Goal: Transaction & Acquisition: Obtain resource

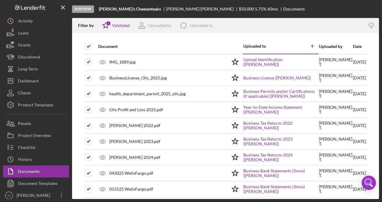
scroll to position [258, 0]
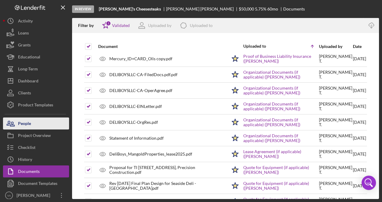
click at [31, 129] on div "People" at bounding box center [24, 125] width 13 height 14
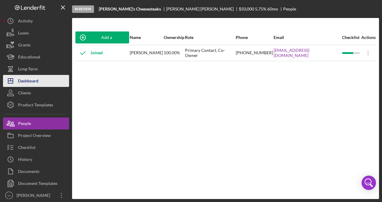
click at [33, 77] on div "Dashboard" at bounding box center [28, 82] width 20 height 14
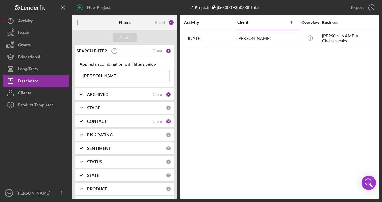
drag, startPoint x: 141, startPoint y: 76, endPoint x: 90, endPoint y: 75, distance: 51.4
click at [89, 78] on input "[PERSON_NAME]" at bounding box center [125, 76] width 90 height 12
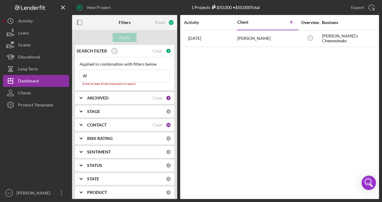
type input "A"
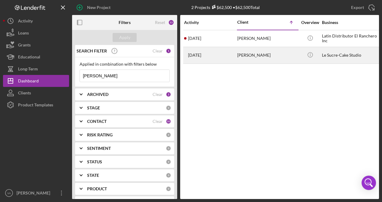
type input "[PERSON_NAME]"
click at [274, 57] on div "[PERSON_NAME]" at bounding box center [267, 55] width 60 height 16
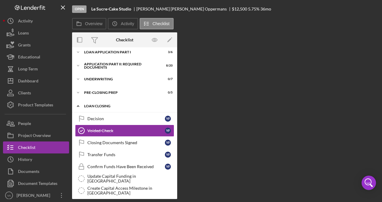
scroll to position [25, 0]
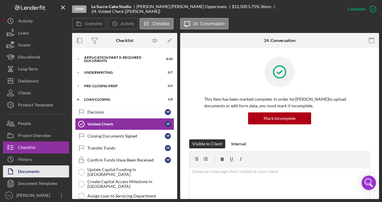
click at [56, 173] on button "Documents" at bounding box center [36, 172] width 66 height 12
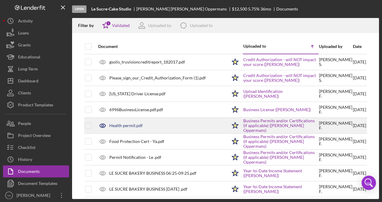
click at [135, 129] on div "Health permit.pdf" at bounding box center [161, 125] width 132 height 15
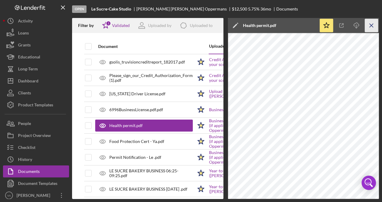
click at [370, 24] on icon "Icon/Menu Close" at bounding box center [372, 26] width 14 height 14
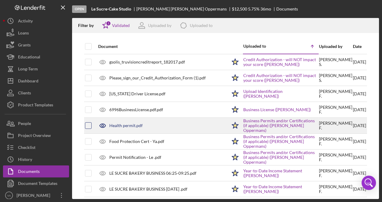
click at [90, 126] on input "checkbox" at bounding box center [88, 126] width 6 height 6
checkbox input "true"
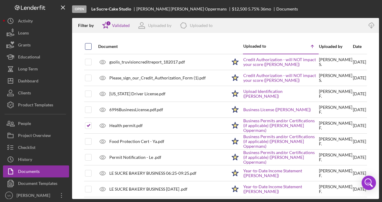
click at [88, 49] on input "checkbox" at bounding box center [88, 47] width 6 height 6
checkbox input "true"
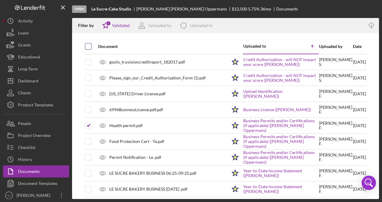
checkbox input "true"
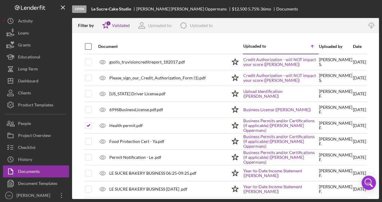
checkbox input "true"
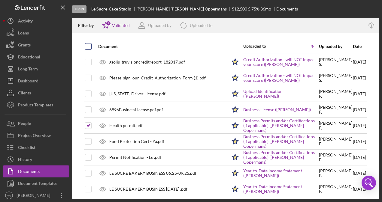
checkbox input "true"
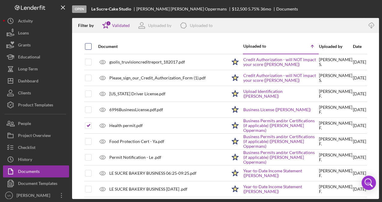
checkbox input "true"
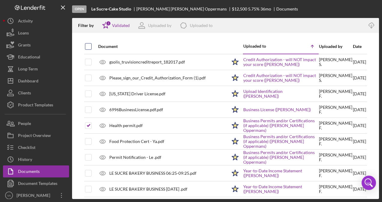
checkbox input "true"
click at [370, 25] on icon "Icon/Download" at bounding box center [372, 26] width 14 height 14
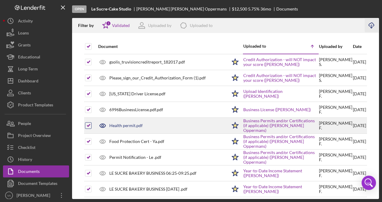
click at [87, 126] on input "checkbox" at bounding box center [88, 126] width 6 height 6
checkbox input "false"
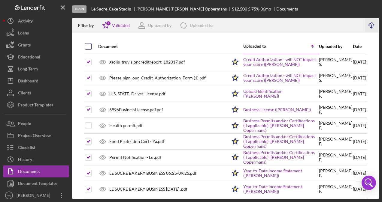
click at [87, 49] on input "checkbox" at bounding box center [88, 47] width 6 height 6
checkbox input "true"
click at [87, 49] on input "checkbox" at bounding box center [88, 47] width 6 height 6
checkbox input "false"
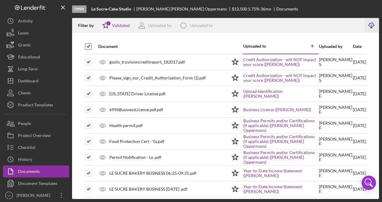
checkbox input "false"
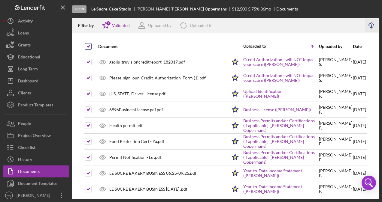
checkbox input "false"
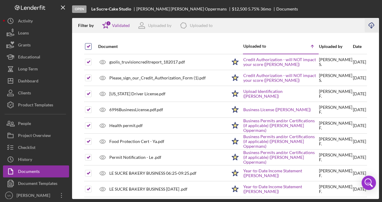
checkbox input "false"
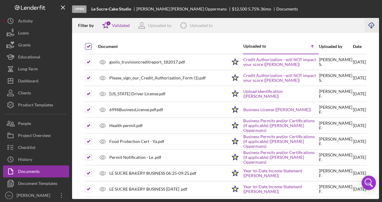
checkbox input "false"
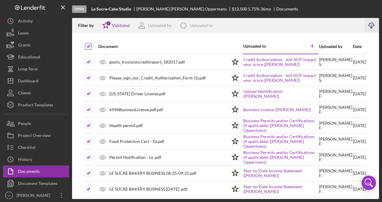
checkbox input "false"
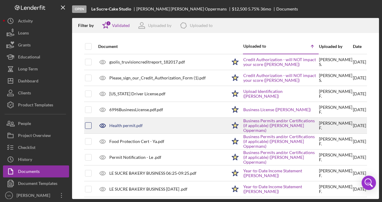
click at [90, 128] on input "checkbox" at bounding box center [88, 126] width 6 height 6
checkbox input "true"
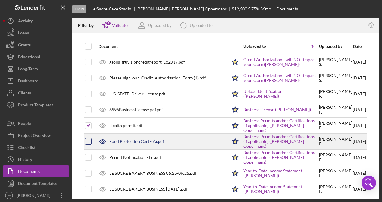
click at [91, 138] on div at bounding box center [88, 141] width 7 height 7
click at [88, 142] on input "checkbox" at bounding box center [88, 142] width 6 height 6
checkbox input "true"
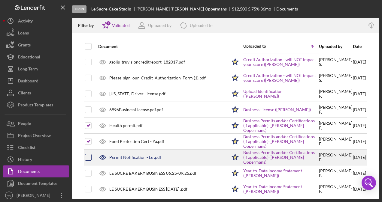
click at [87, 155] on input "checkbox" at bounding box center [88, 158] width 6 height 6
checkbox input "true"
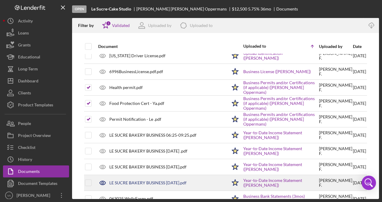
scroll to position [60, 0]
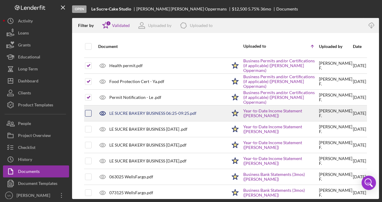
click at [91, 111] on input "checkbox" at bounding box center [88, 114] width 6 height 6
checkbox input "true"
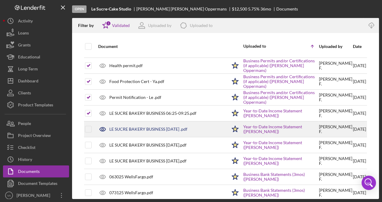
drag, startPoint x: 92, startPoint y: 130, endPoint x: 91, endPoint y: 134, distance: 4.3
click at [92, 130] on td at bounding box center [93, 130] width 3 height 16
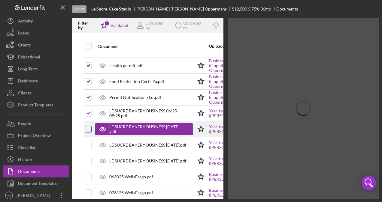
click at [85, 127] on input "checkbox" at bounding box center [88, 129] width 6 height 6
checkbox input "true"
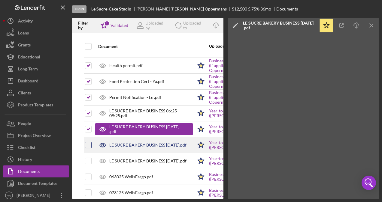
click at [88, 143] on input "checkbox" at bounding box center [88, 145] width 6 height 6
checkbox input "true"
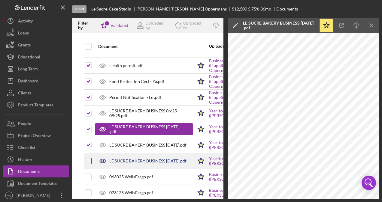
click at [90, 159] on input "checkbox" at bounding box center [88, 161] width 6 height 6
checkbox input "true"
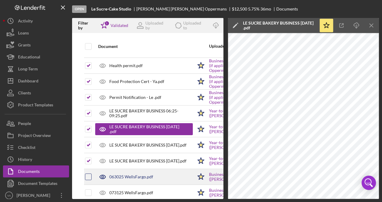
click at [89, 175] on input "checkbox" at bounding box center [88, 177] width 6 height 6
checkbox input "true"
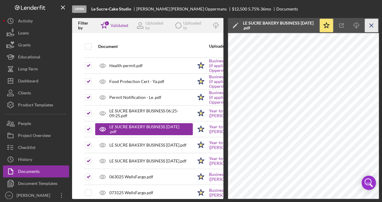
click at [371, 26] on icon "Icon/Menu Close" at bounding box center [372, 26] width 14 height 14
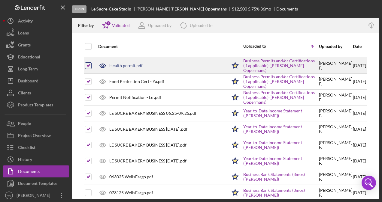
click at [87, 68] on input "checkbox" at bounding box center [88, 66] width 6 height 6
checkbox input "false"
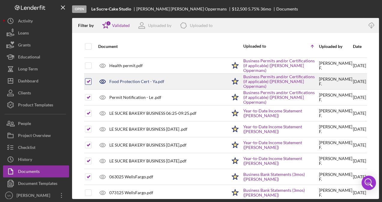
click at [90, 81] on input "checkbox" at bounding box center [88, 82] width 6 height 6
checkbox input "false"
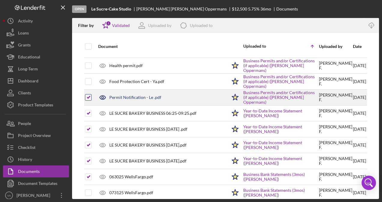
click at [88, 96] on input "checkbox" at bounding box center [88, 98] width 6 height 6
checkbox input "false"
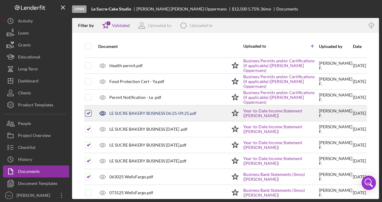
click at [87, 112] on input "checkbox" at bounding box center [88, 114] width 6 height 6
checkbox input "false"
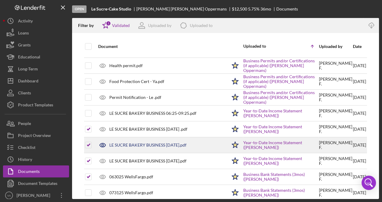
drag, startPoint x: 90, startPoint y: 127, endPoint x: 90, endPoint y: 139, distance: 12.0
click at [90, 127] on input "checkbox" at bounding box center [88, 129] width 6 height 6
checkbox input "false"
drag, startPoint x: 89, startPoint y: 143, endPoint x: 90, endPoint y: 159, distance: 15.3
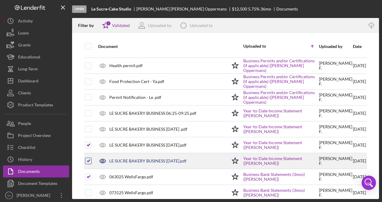
click at [89, 144] on input "checkbox" at bounding box center [88, 145] width 6 height 6
checkbox input "false"
click at [90, 160] on input "checkbox" at bounding box center [88, 161] width 6 height 6
checkbox input "false"
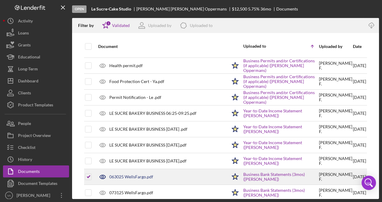
click at [92, 173] on div at bounding box center [93, 177] width 2 height 15
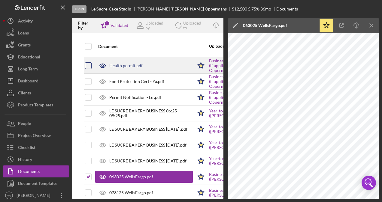
click at [91, 66] on input "checkbox" at bounding box center [88, 66] width 6 height 6
checkbox input "true"
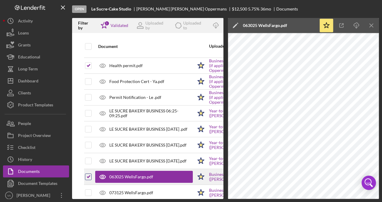
click at [89, 174] on input "checkbox" at bounding box center [88, 177] width 6 height 6
checkbox input "false"
click at [375, 28] on icon "Icon/Menu Close" at bounding box center [372, 26] width 14 height 14
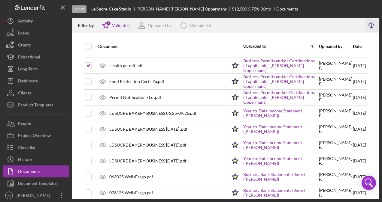
click at [371, 26] on icon "Icon/Download" at bounding box center [372, 26] width 14 height 14
click at [374, 9] on div "Open Le Sucre-Cake Studio [PERSON_NAME] Oppermans $12,500 $12,500 5.75 % 36 mo …" at bounding box center [225, 9] width 307 height 18
click at [369, 28] on icon "Icon/Download" at bounding box center [372, 26] width 14 height 14
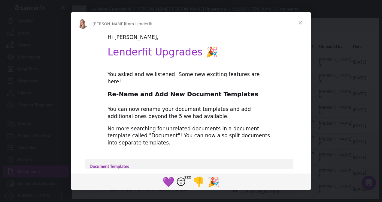
click at [295, 20] on span "Close" at bounding box center [301, 23] width 22 height 22
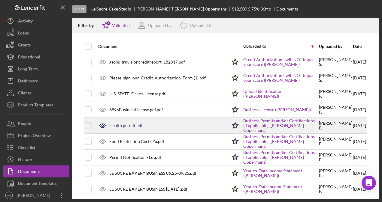
click at [178, 126] on div "Health permit.pdf" at bounding box center [161, 125] width 132 height 15
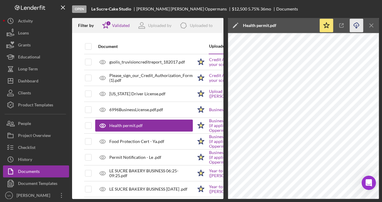
click at [357, 25] on icon "Icon/Download" at bounding box center [357, 26] width 14 height 14
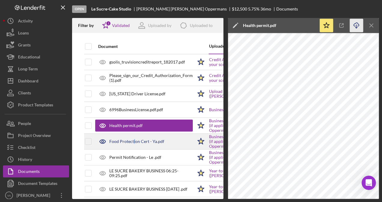
click at [134, 141] on div "Food Protection Cert - Ya.pdf" at bounding box center [136, 141] width 55 height 5
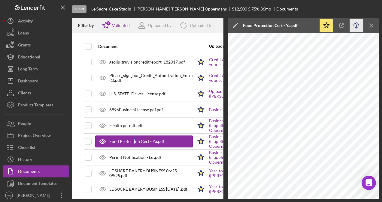
click at [354, 25] on icon "Icon/Download" at bounding box center [357, 26] width 14 height 14
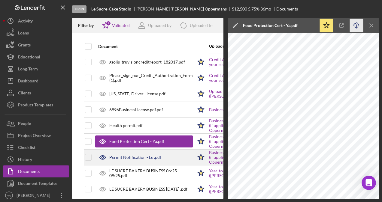
click at [145, 155] on div "Permit Notification - Le .pdf" at bounding box center [135, 157] width 52 height 5
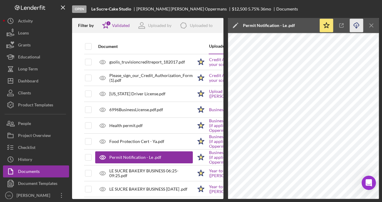
click at [359, 25] on icon "button" at bounding box center [356, 24] width 5 height 3
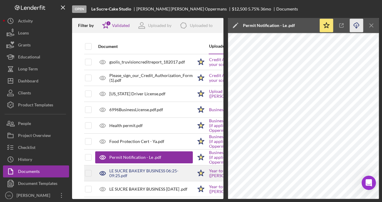
click at [169, 171] on div "LE SUCRE BAKERY BUSINESS 06:25-09:25.pdf" at bounding box center [150, 174] width 83 height 10
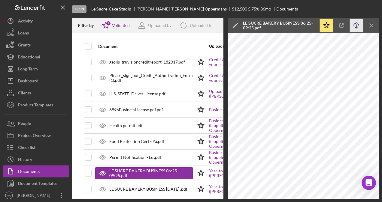
click at [354, 26] on icon "Icon/Download" at bounding box center [357, 26] width 14 height 14
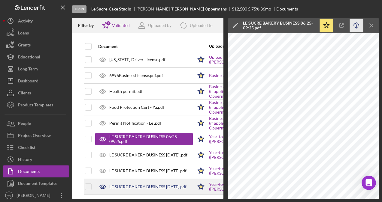
scroll to position [60, 0]
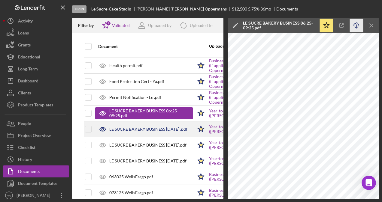
click at [147, 129] on div "LE SUCRE BAKERY BUSINESS [DATE] .pdf" at bounding box center [148, 129] width 78 height 5
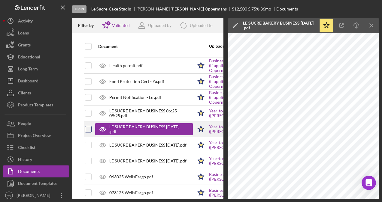
click at [88, 129] on input "checkbox" at bounding box center [88, 129] width 6 height 6
checkbox input "true"
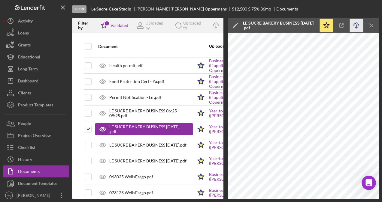
click at [359, 28] on icon "Icon/Download" at bounding box center [357, 26] width 14 height 14
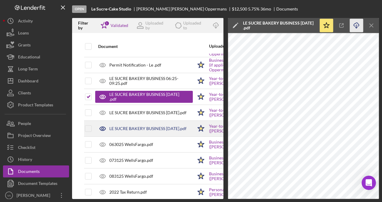
scroll to position [120, 0]
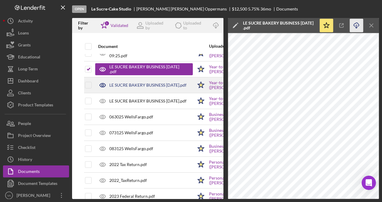
click at [174, 85] on div "LE SUCRE BAKERY BUSINESS [DATE].pdf" at bounding box center [147, 85] width 77 height 5
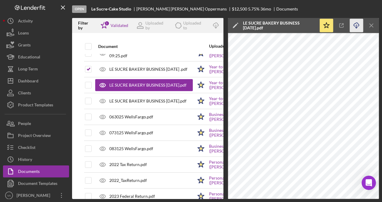
click at [355, 25] on icon "Icon/Download" at bounding box center [357, 26] width 14 height 14
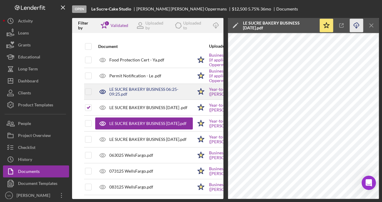
scroll to position [90, 0]
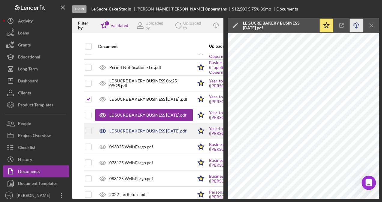
click at [162, 132] on div "LE SUCRE BAKERY BUSINESS [DATE].pdf" at bounding box center [147, 131] width 77 height 5
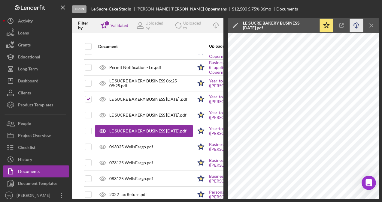
click at [355, 24] on icon "Icon/Download" at bounding box center [357, 26] width 14 height 14
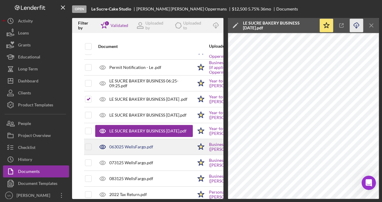
click at [135, 141] on div "063025 WellsFargo.pdf" at bounding box center [144, 147] width 98 height 15
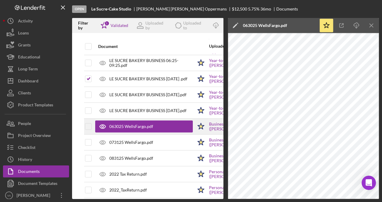
scroll to position [150, 0]
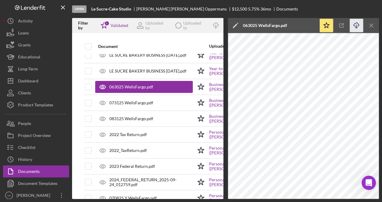
click at [352, 24] on icon "Icon/Download" at bounding box center [357, 26] width 14 height 14
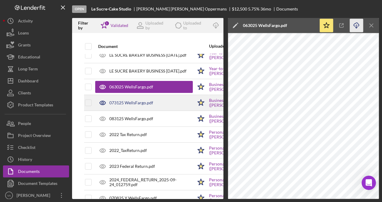
click at [150, 101] on div "073125 WellsFargo.pdf" at bounding box center [131, 103] width 44 height 5
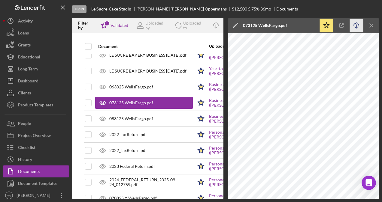
click at [356, 26] on icon "Icon/Download" at bounding box center [357, 26] width 14 height 14
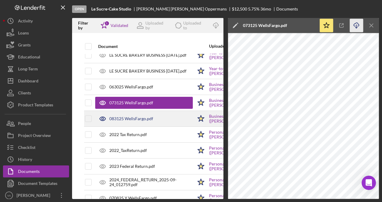
click at [160, 120] on div "083125 WellsFargo.pdf" at bounding box center [144, 118] width 98 height 15
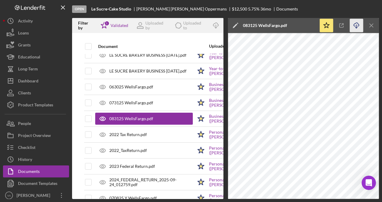
click at [360, 27] on icon "Icon/Download" at bounding box center [357, 26] width 14 height 14
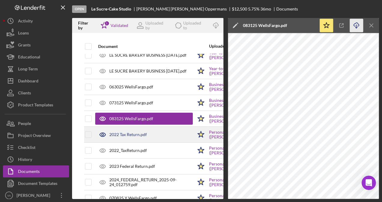
click at [163, 135] on div "2022 Tax Return.pdf" at bounding box center [144, 134] width 98 height 15
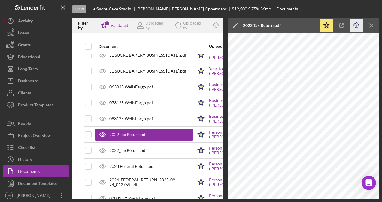
click at [360, 27] on icon "Icon/Download" at bounding box center [357, 26] width 14 height 14
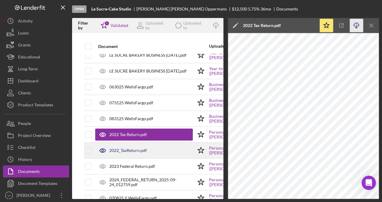
drag, startPoint x: 158, startPoint y: 150, endPoint x: 160, endPoint y: 147, distance: 3.2
click at [158, 150] on div "2022_TaxReturn.pdf" at bounding box center [144, 150] width 98 height 15
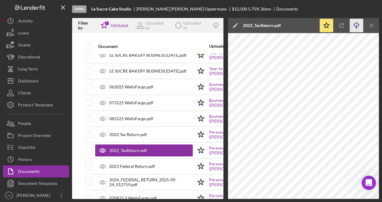
click at [357, 24] on icon "Icon/Download" at bounding box center [357, 26] width 14 height 14
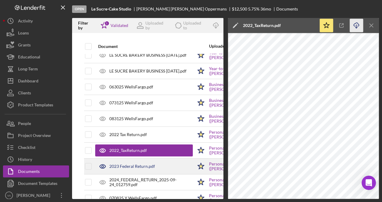
click at [169, 166] on div "2023 Federal Return.pdf" at bounding box center [144, 166] width 98 height 15
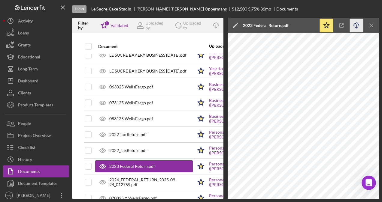
click at [353, 26] on icon "Icon/Download" at bounding box center [357, 26] width 14 height 14
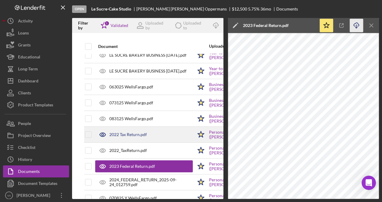
scroll to position [210, 0]
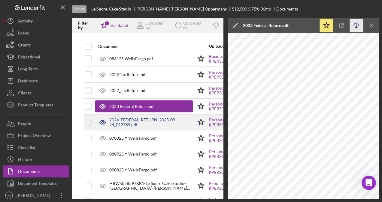
click at [148, 122] on div "2024_FEDERAL_RETURN_2025-09-24_012759.pdf" at bounding box center [150, 123] width 83 height 10
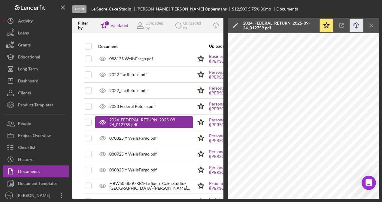
click at [360, 25] on icon "Icon/Download" at bounding box center [357, 26] width 14 height 14
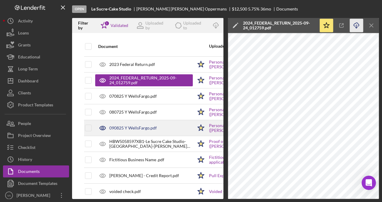
scroll to position [261, 0]
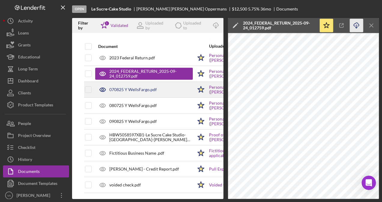
click at [138, 92] on div "070825 Y WellsFargo.pdf" at bounding box center [144, 89] width 98 height 15
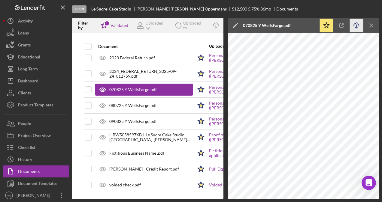
click at [353, 26] on icon "Icon/Download" at bounding box center [357, 26] width 14 height 14
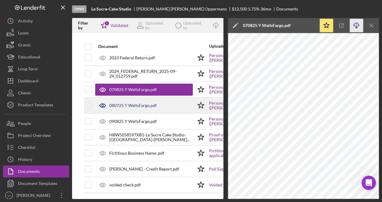
click at [174, 108] on div "080725 Y WellsFargo.pdf" at bounding box center [144, 105] width 98 height 15
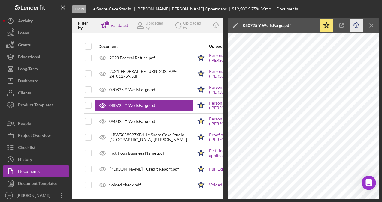
click at [353, 31] on icon "Icon/Download" at bounding box center [357, 26] width 14 height 14
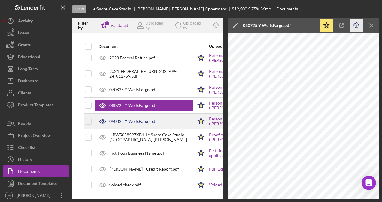
drag, startPoint x: 170, startPoint y: 120, endPoint x: 173, endPoint y: 119, distance: 3.1
click at [170, 120] on div "090825 Y WellsFargo.pdf" at bounding box center [144, 121] width 98 height 15
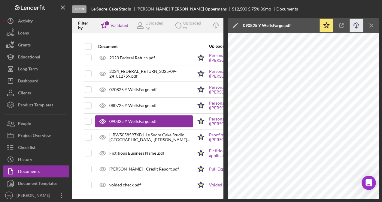
click at [357, 23] on icon "Icon/Download" at bounding box center [357, 26] width 14 height 14
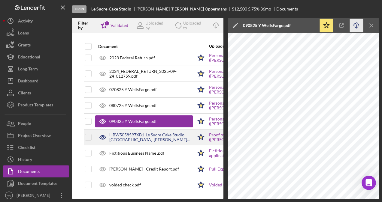
click at [152, 136] on div "HBW5058597XB1-Le Sucre Cake Studio-[GEOGRAPHIC_DATA]-[PERSON_NAME] certificate …" at bounding box center [150, 138] width 83 height 10
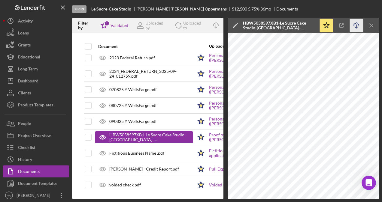
click at [353, 26] on icon "Icon/Download" at bounding box center [357, 26] width 14 height 14
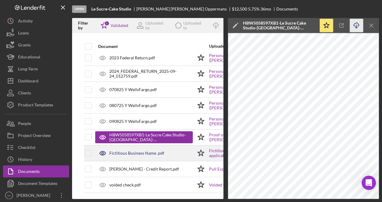
click at [166, 150] on div "Fictitious Business Name .pdf" at bounding box center [144, 153] width 98 height 15
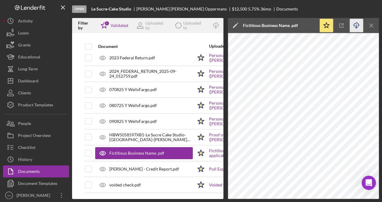
click at [357, 26] on icon "Icon/Download" at bounding box center [357, 26] width 14 height 14
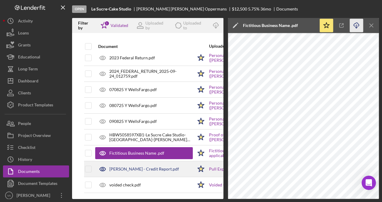
click at [164, 167] on div "[PERSON_NAME] - Credit Report.pdf" at bounding box center [144, 169] width 70 height 5
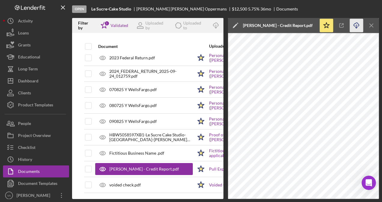
drag, startPoint x: 355, startPoint y: 22, endPoint x: 359, endPoint y: 29, distance: 7.9
click at [355, 22] on icon "Icon/Download" at bounding box center [357, 26] width 14 height 14
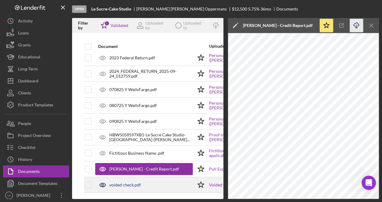
click at [165, 183] on div "voided check.pdf" at bounding box center [144, 185] width 98 height 15
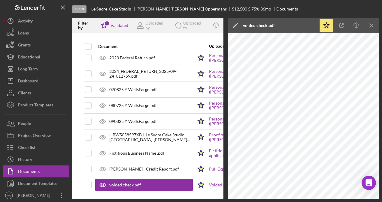
click at [359, 11] on div "Open Le Sucre-Cake Studio [PERSON_NAME] Oppermans $12,500 $12,500 5.75 % 36 mo …" at bounding box center [225, 9] width 307 height 18
click at [373, 29] on icon "Icon/Menu Close" at bounding box center [372, 26] width 14 height 14
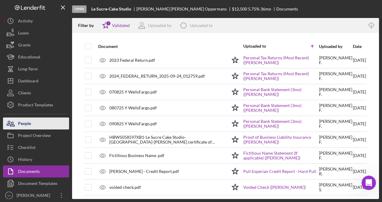
click at [22, 127] on div "People" at bounding box center [24, 125] width 13 height 14
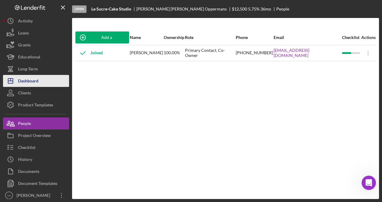
click at [49, 81] on button "Icon/Dashboard Dashboard" at bounding box center [36, 81] width 66 height 12
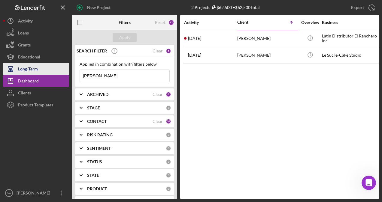
drag, startPoint x: 82, startPoint y: 75, endPoint x: 58, endPoint y: 72, distance: 24.8
click at [58, 72] on div "New Project 2 Projects $62,500 • $62,500 Total Yazmin Ivette Flores Export Icon…" at bounding box center [191, 99] width 376 height 199
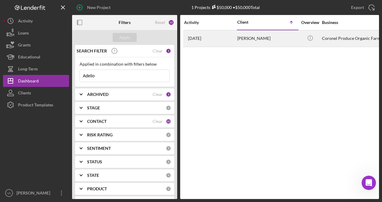
type input "Adelio"
click at [283, 45] on div "Adelio Coronel" at bounding box center [267, 39] width 60 height 16
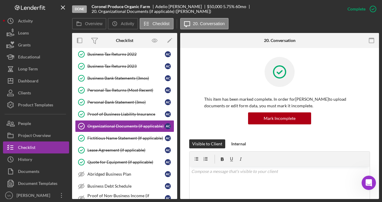
scroll to position [91, 0]
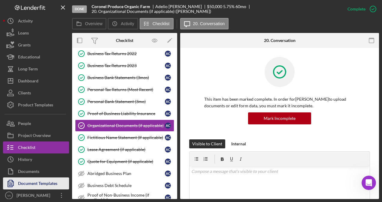
click at [42, 188] on div "Document Templates" at bounding box center [37, 185] width 39 height 14
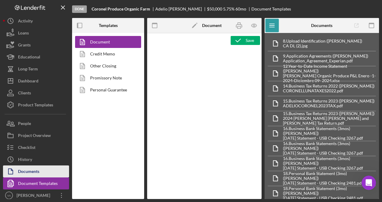
click at [37, 170] on div "Documents" at bounding box center [28, 173] width 21 height 14
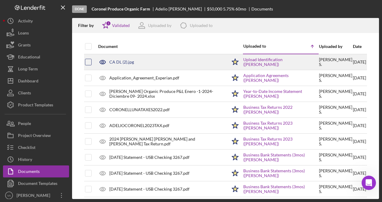
click at [88, 64] on input "checkbox" at bounding box center [88, 62] width 6 height 6
checkbox input "true"
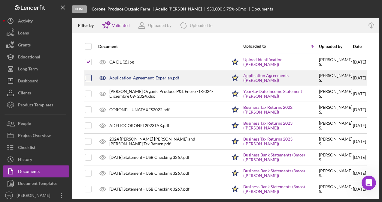
click at [90, 76] on input "checkbox" at bounding box center [88, 78] width 6 height 6
checkbox input "true"
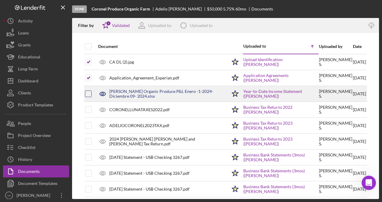
click at [91, 91] on input "checkbox" at bounding box center [88, 94] width 6 height 6
checkbox input "true"
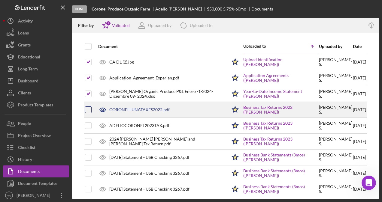
click at [91, 112] on input "checkbox" at bounding box center [88, 110] width 6 height 6
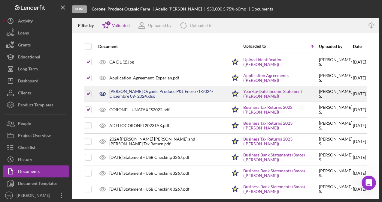
drag, startPoint x: 88, startPoint y: 97, endPoint x: 90, endPoint y: 107, distance: 10.0
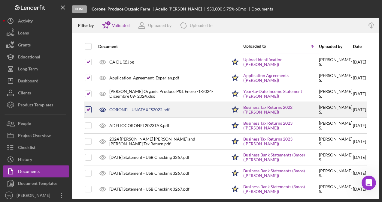
click at [89, 97] on div at bounding box center [88, 93] width 7 height 15
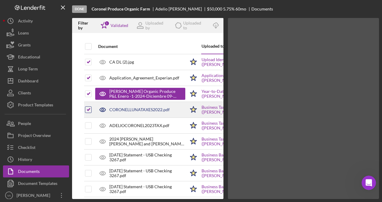
click at [88, 110] on input "checkbox" at bounding box center [88, 110] width 6 height 6
checkbox input "false"
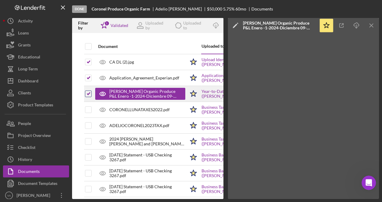
click at [88, 92] on input "checkbox" at bounding box center [88, 94] width 6 height 6
checkbox input "false"
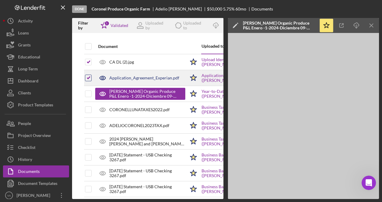
click at [88, 80] on input "checkbox" at bounding box center [88, 78] width 6 height 6
checkbox input "false"
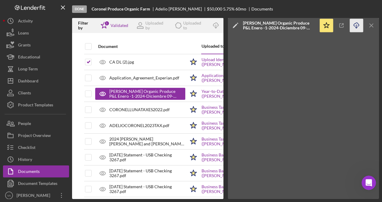
click at [355, 26] on icon "Icon/Download" at bounding box center [357, 26] width 14 height 14
